Goal: Check status: Check status

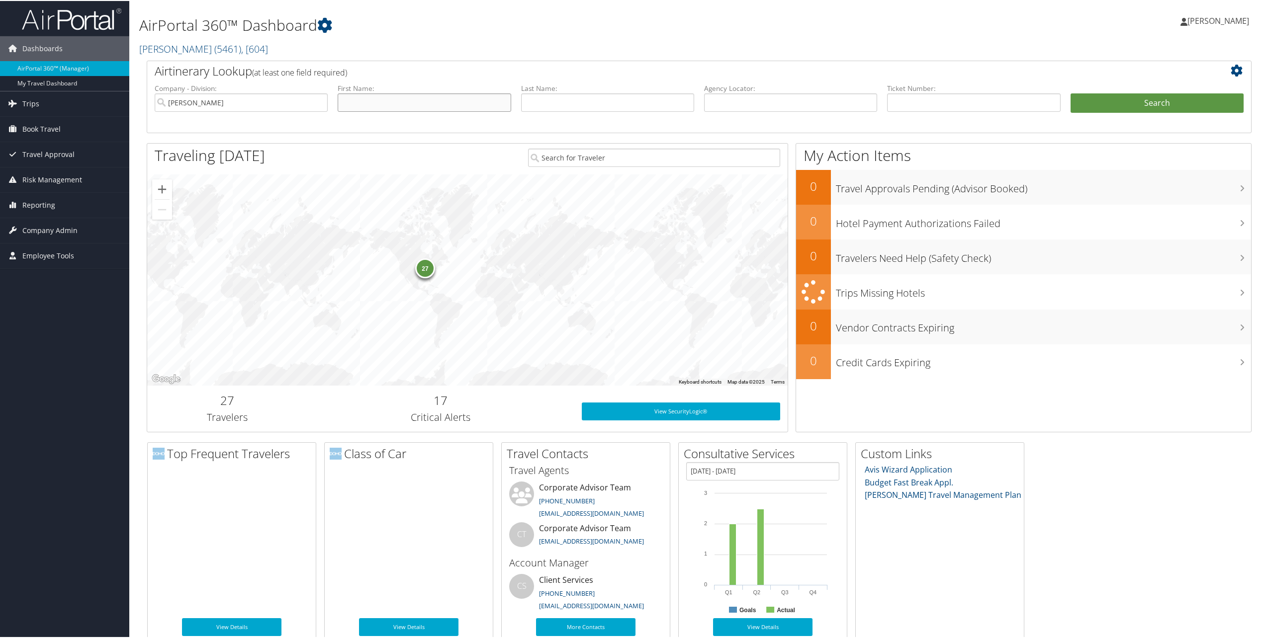
click at [440, 100] on input "text" at bounding box center [424, 101] width 173 height 18
type input "Liesl"
click at [1071, 92] on button "Search" at bounding box center [1157, 102] width 173 height 20
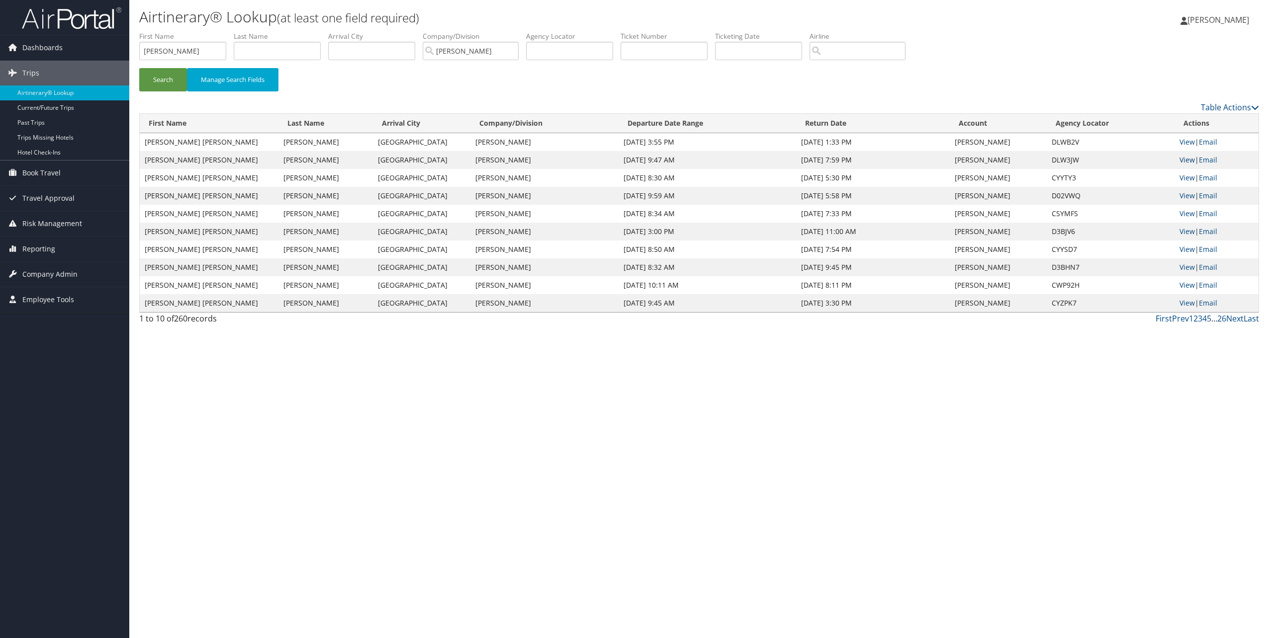
click at [1185, 160] on link "View" at bounding box center [1186, 159] width 15 height 9
click at [1181, 144] on link "View" at bounding box center [1186, 141] width 15 height 9
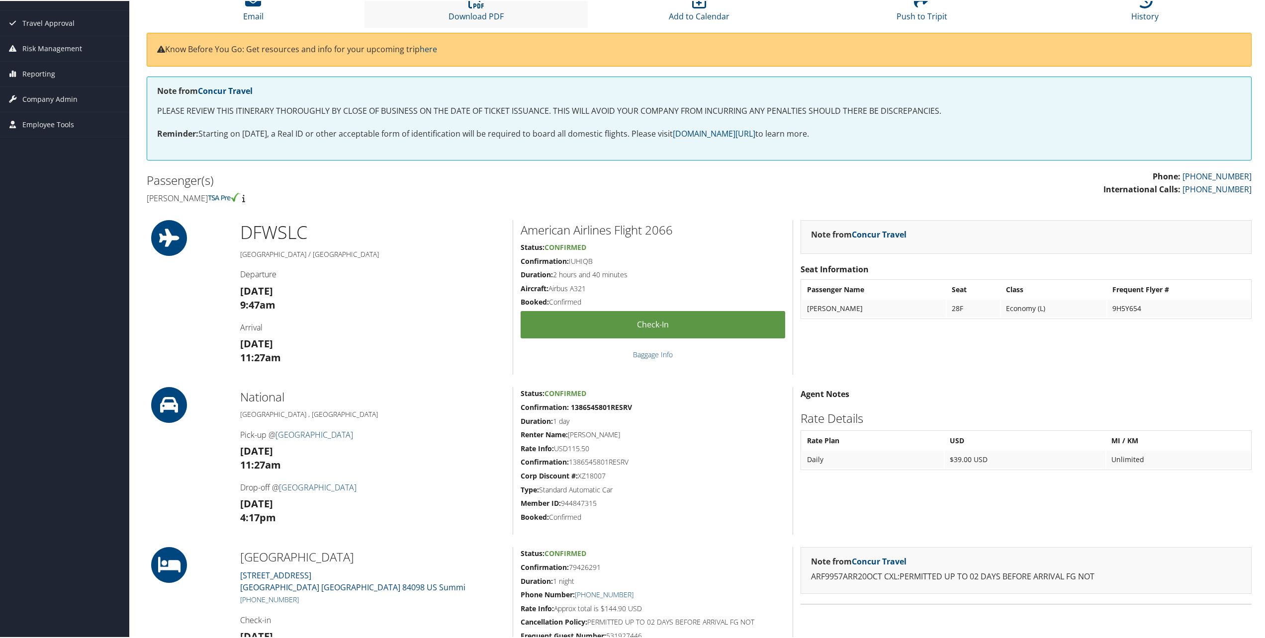
scroll to position [99, 0]
